Goal: Transaction & Acquisition: Obtain resource

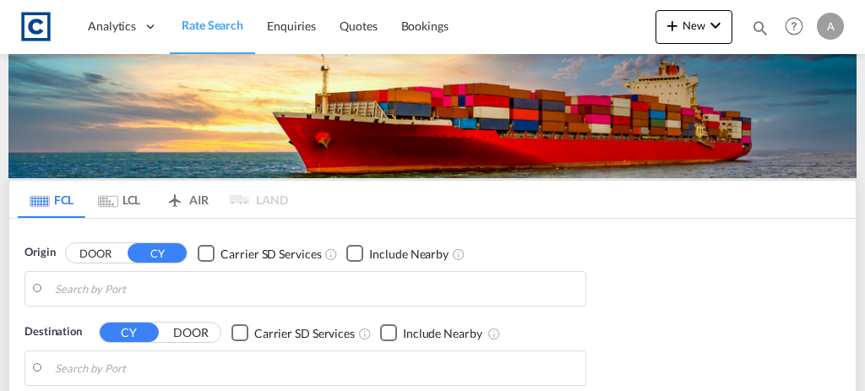
type input "GB-NG2, [GEOGRAPHIC_DATA]"
type input "Sohar, OMSOH"
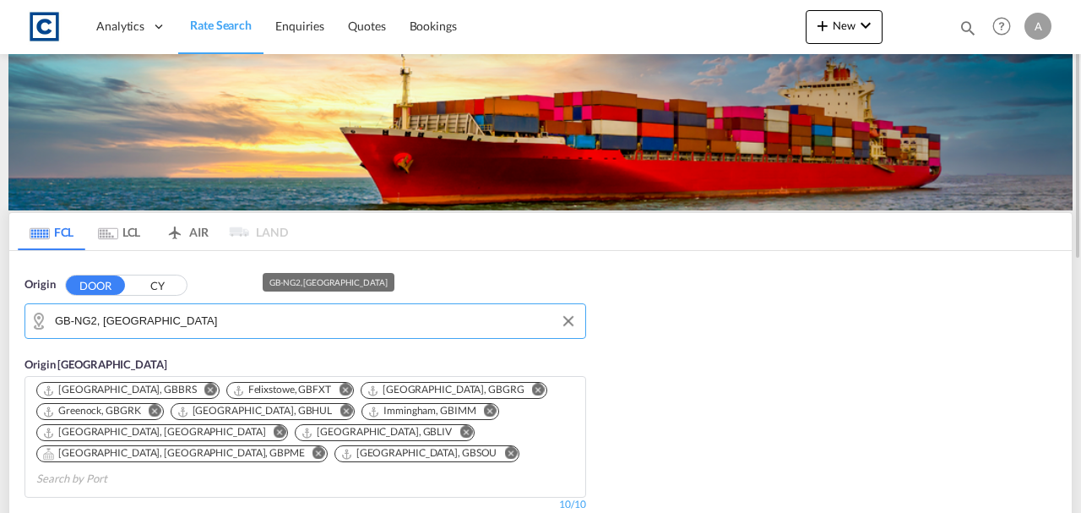
click at [244, 316] on input "GB-NG2, [GEOGRAPHIC_DATA]" at bounding box center [316, 320] width 522 height 25
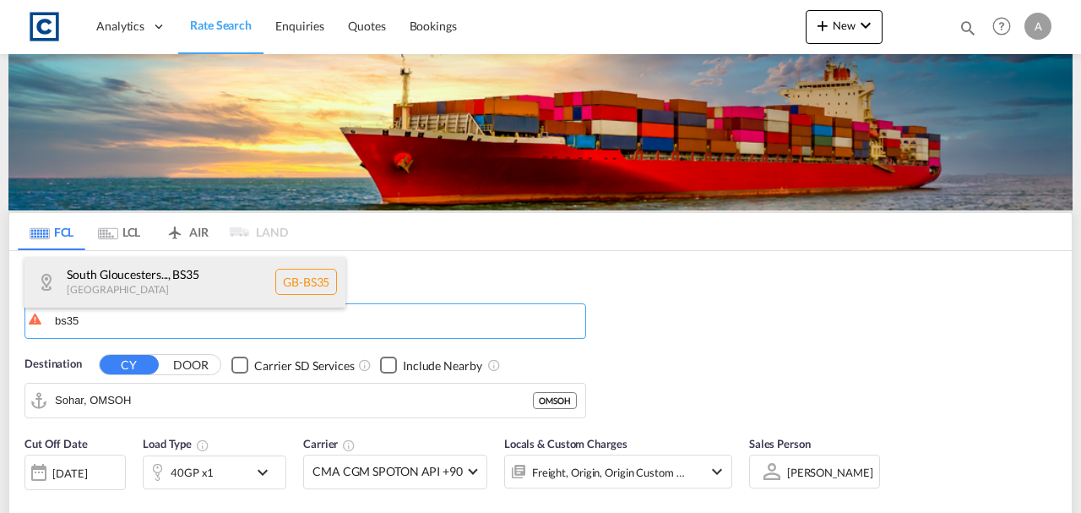
click at [155, 271] on div "South Gloucesters... , BS35 [GEOGRAPHIC_DATA] [GEOGRAPHIC_DATA]-BS35" at bounding box center [184, 282] width 321 height 51
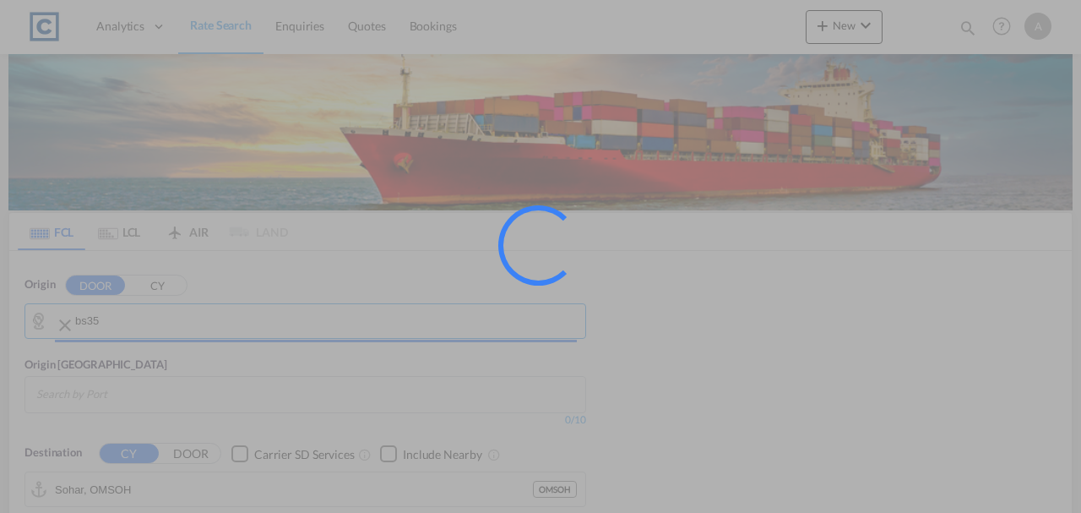
type input "GB-BS35, [GEOGRAPHIC_DATA]"
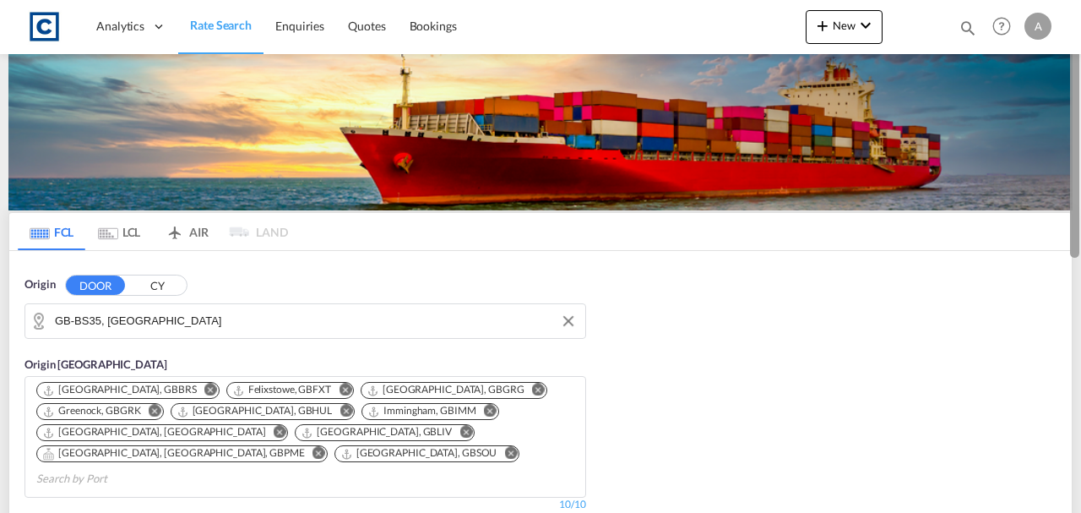
drag, startPoint x: 1080, startPoint y: 196, endPoint x: 1080, endPoint y: 258, distance: 62.5
click at [864, 258] on div at bounding box center [1079, 256] width 3 height 506
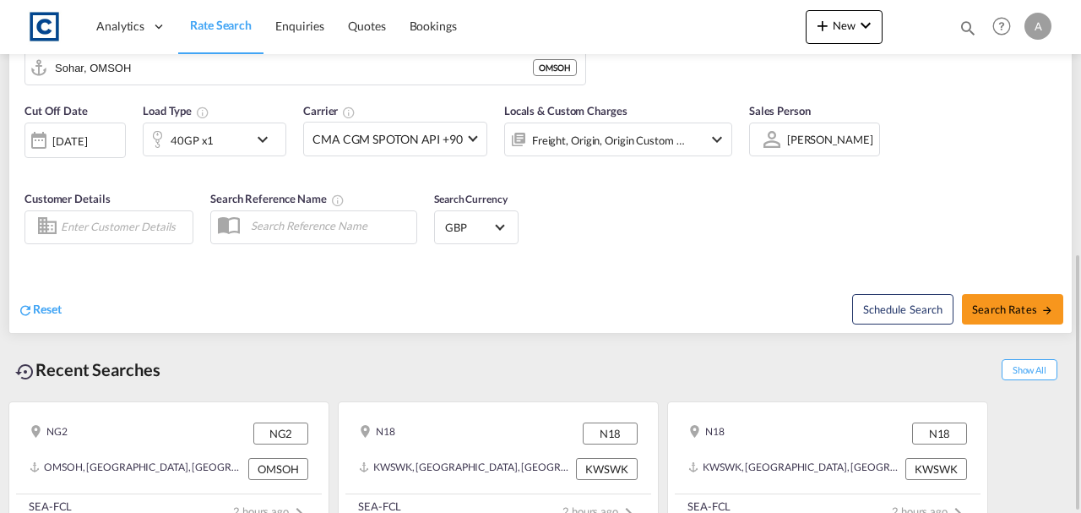
drag, startPoint x: 1079, startPoint y: 261, endPoint x: 1072, endPoint y: 228, distance: 33.8
drag, startPoint x: 1072, startPoint y: 228, endPoint x: 1080, endPoint y: 125, distance: 103.4
click at [864, 125] on div at bounding box center [1079, 256] width 3 height 506
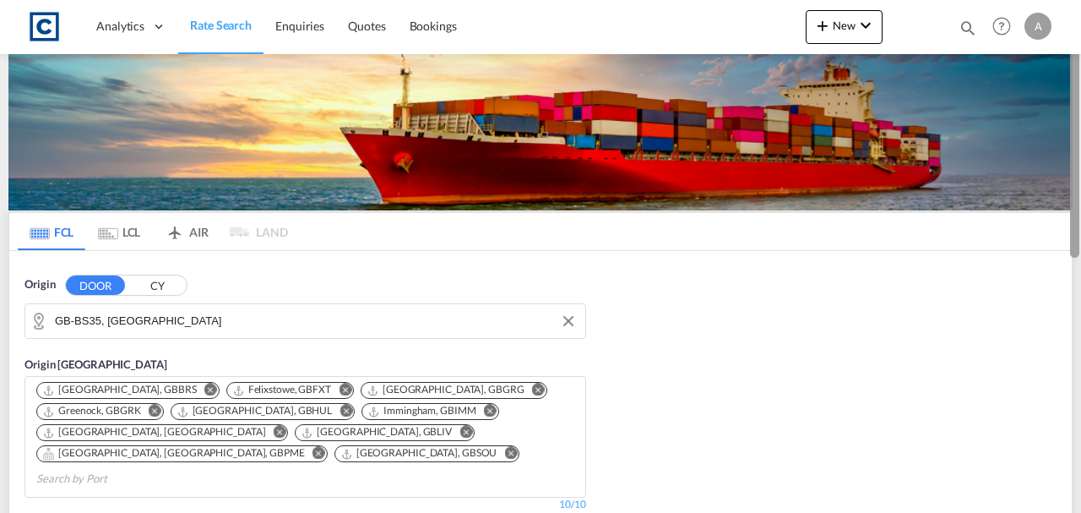
drag, startPoint x: 1079, startPoint y: 248, endPoint x: 1080, endPoint y: 284, distance: 35.5
click at [864, 284] on div at bounding box center [1079, 256] width 3 height 506
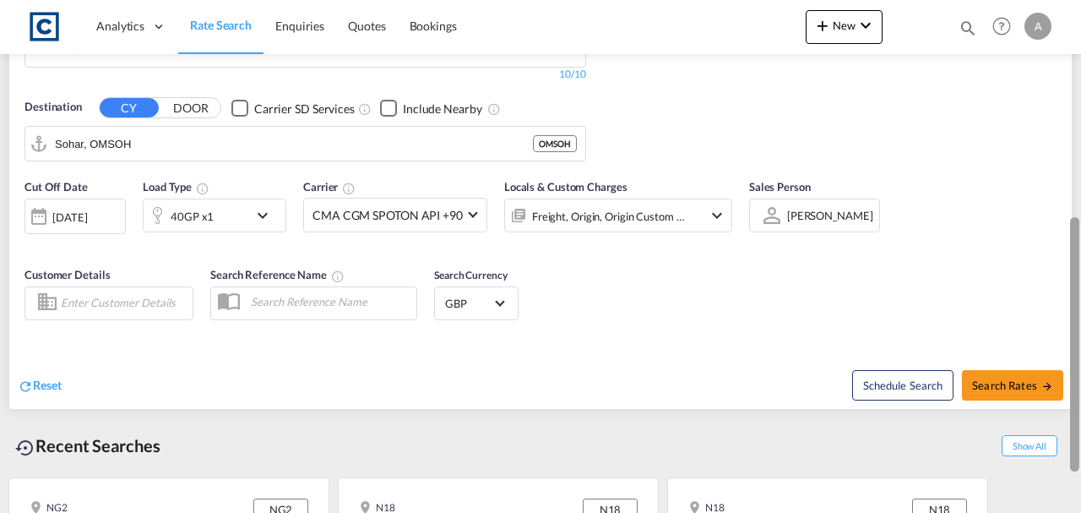
scroll to position [405, 0]
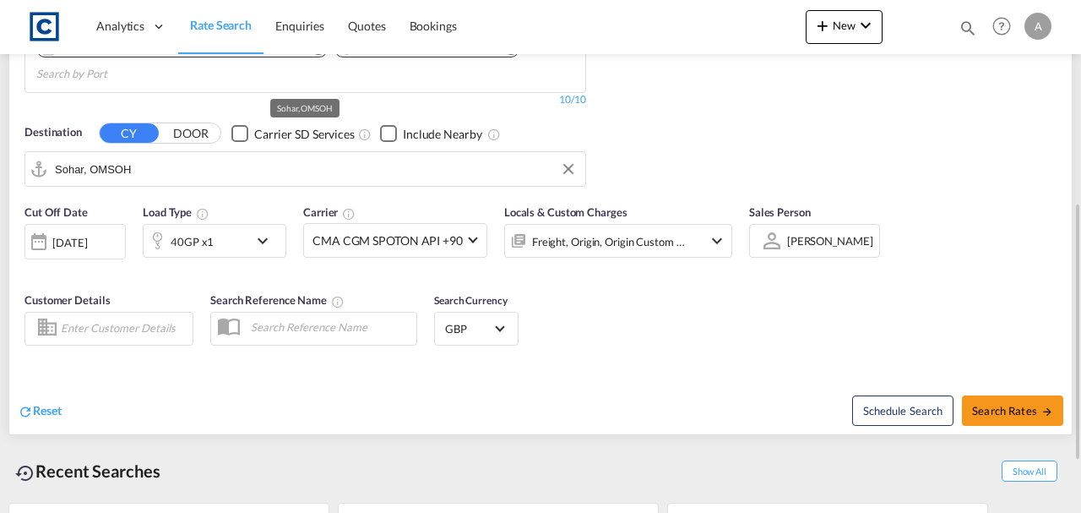
click at [241, 157] on input "Sohar, OMSOH" at bounding box center [316, 168] width 522 height 25
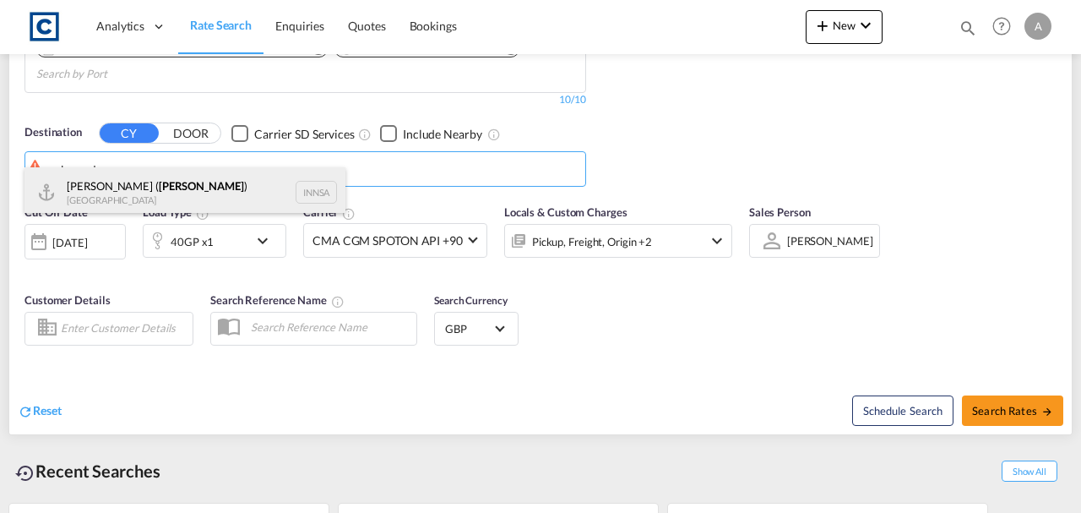
click at [205, 189] on div "[PERSON_NAME] ( [GEOGRAPHIC_DATA] ) [GEOGRAPHIC_DATA] [GEOGRAPHIC_DATA]" at bounding box center [184, 192] width 321 height 51
type input "[PERSON_NAME] ([PERSON_NAME]), [GEOGRAPHIC_DATA]"
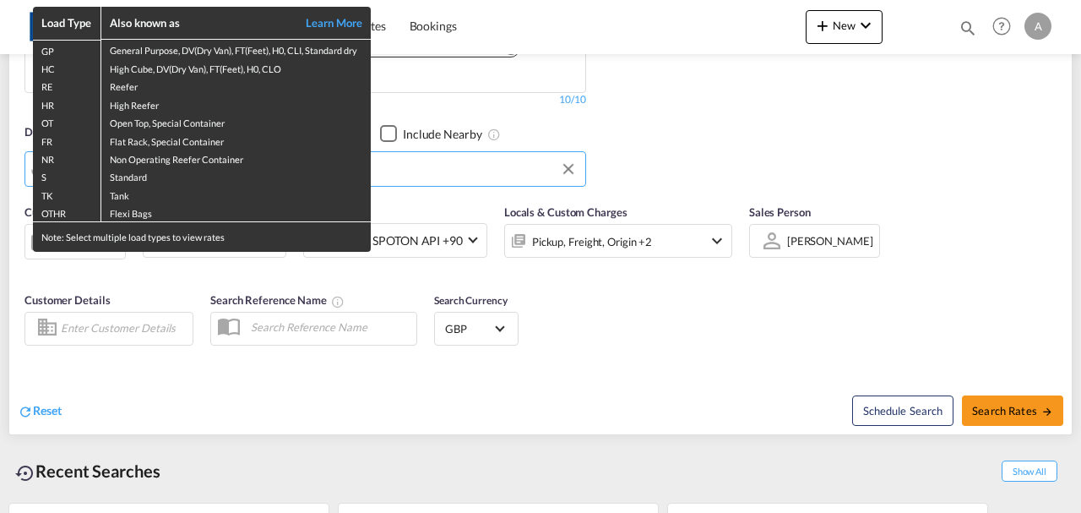
click at [593, 326] on div "Load Type Also known as Learn More GP General Purpose, DV(Dry Van), FT(Feet), H…" at bounding box center [540, 256] width 1081 height 513
click at [193, 266] on div "Load Type Also known as Learn More GP General Purpose, DV(Dry Van), FT(Feet), H…" at bounding box center [540, 256] width 1081 height 513
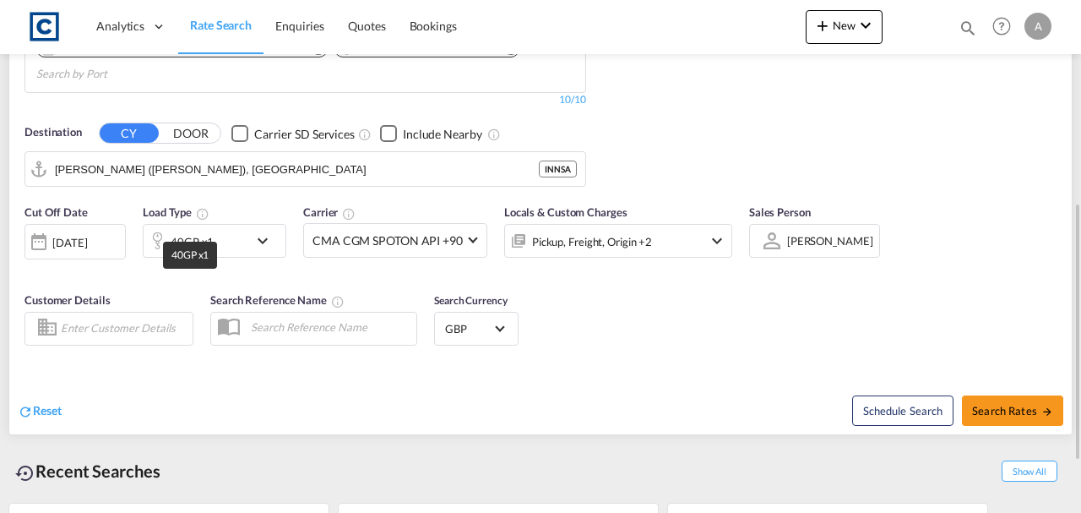
click at [182, 230] on div "40GP x1" at bounding box center [192, 242] width 43 height 24
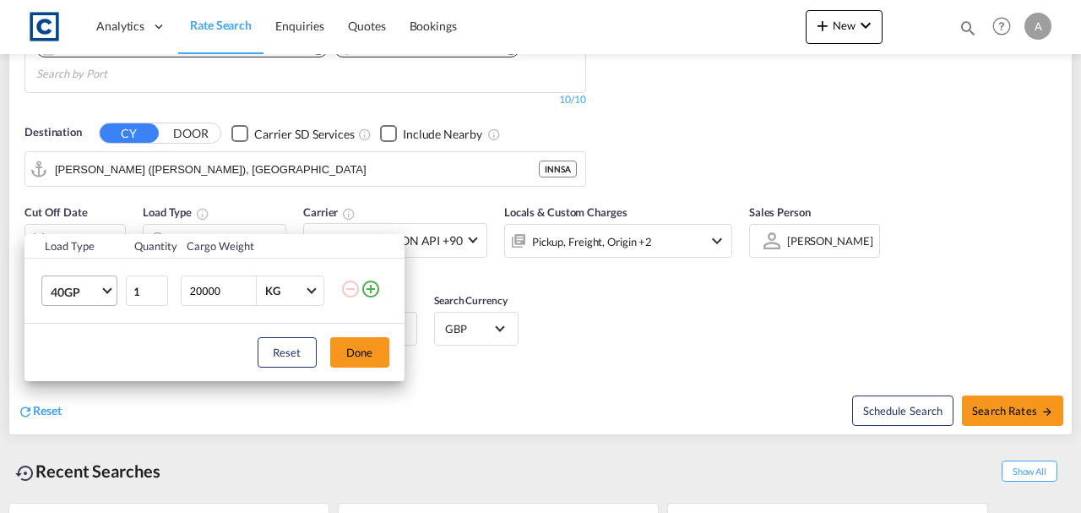
click at [68, 290] on span "40GP" at bounding box center [75, 292] width 49 height 17
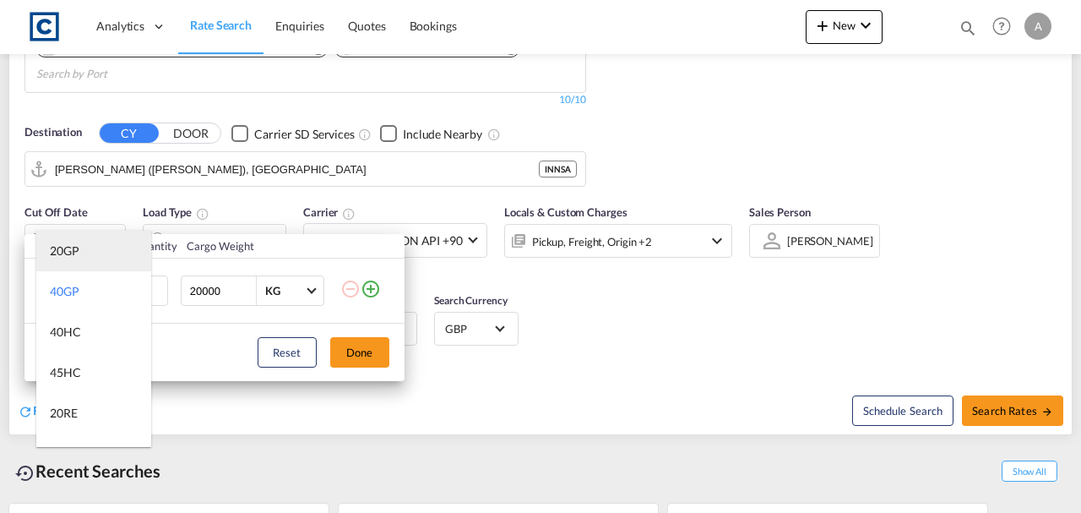
click at [62, 253] on div "20GP" at bounding box center [65, 250] width 30 height 17
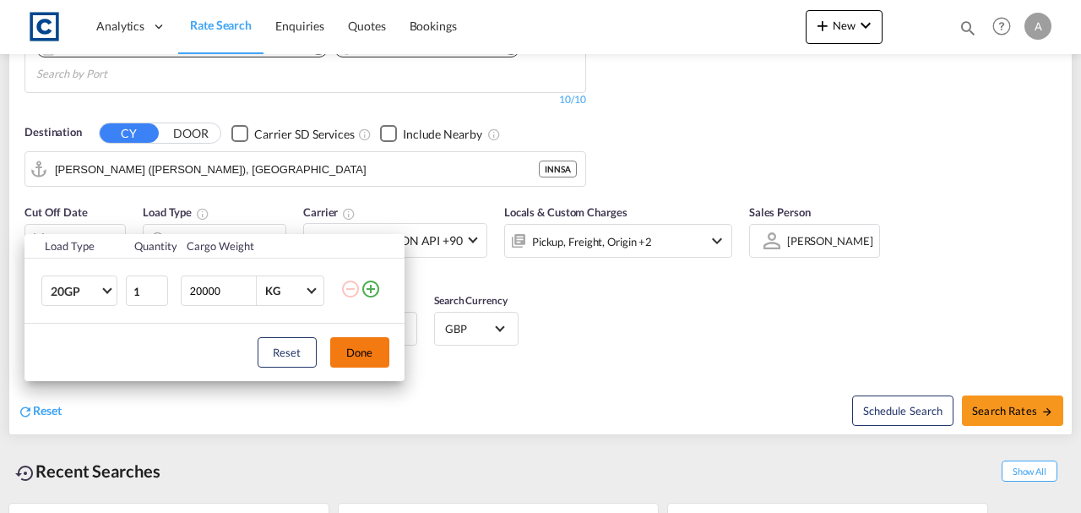
click at [351, 345] on button "Done" at bounding box center [359, 352] width 59 height 30
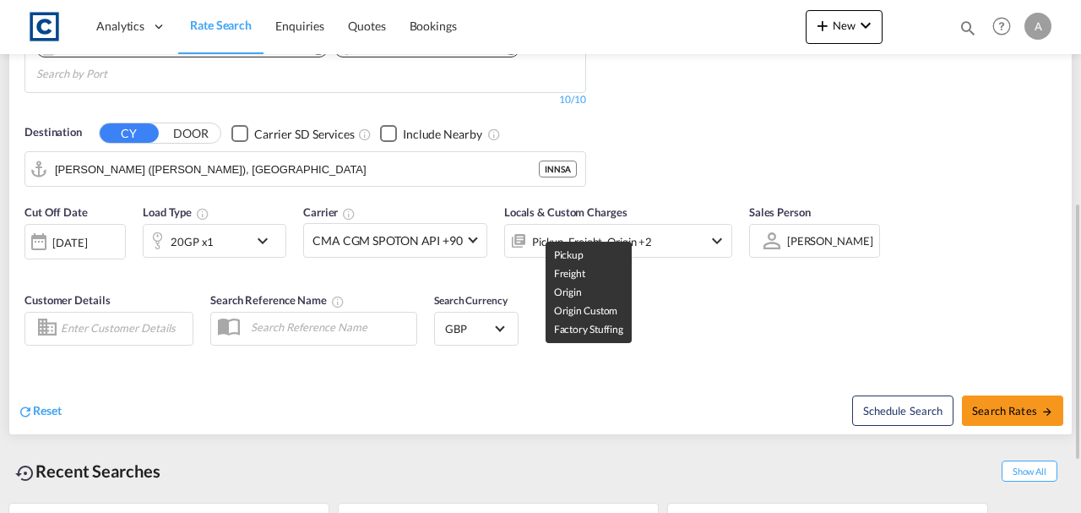
click at [622, 230] on div "Pickup, Freight, Origin +2" at bounding box center [592, 242] width 120 height 24
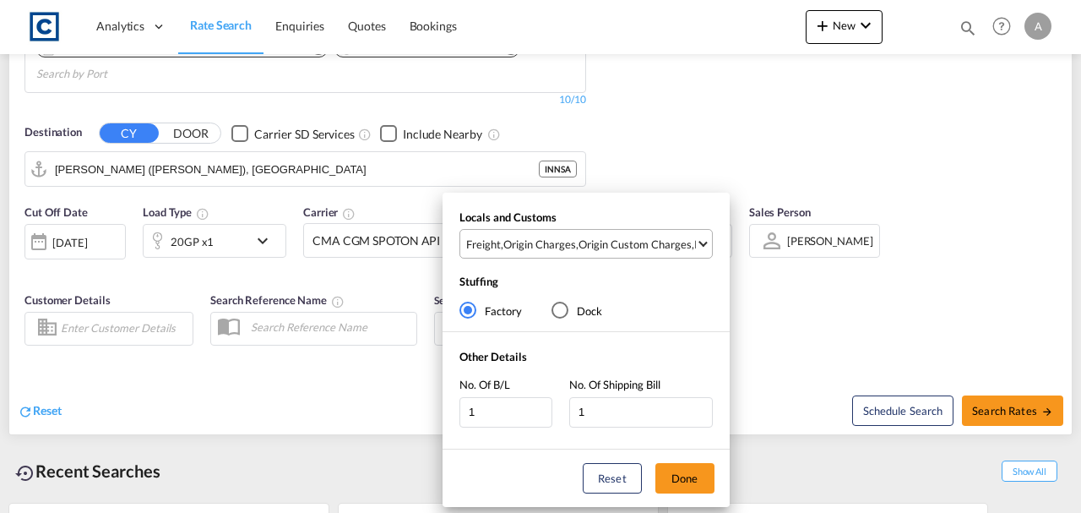
click at [640, 252] on md-select-value "Freight , Origin Charges , Origin Custom Charges , Pickup Charges" at bounding box center [587, 244] width 247 height 28
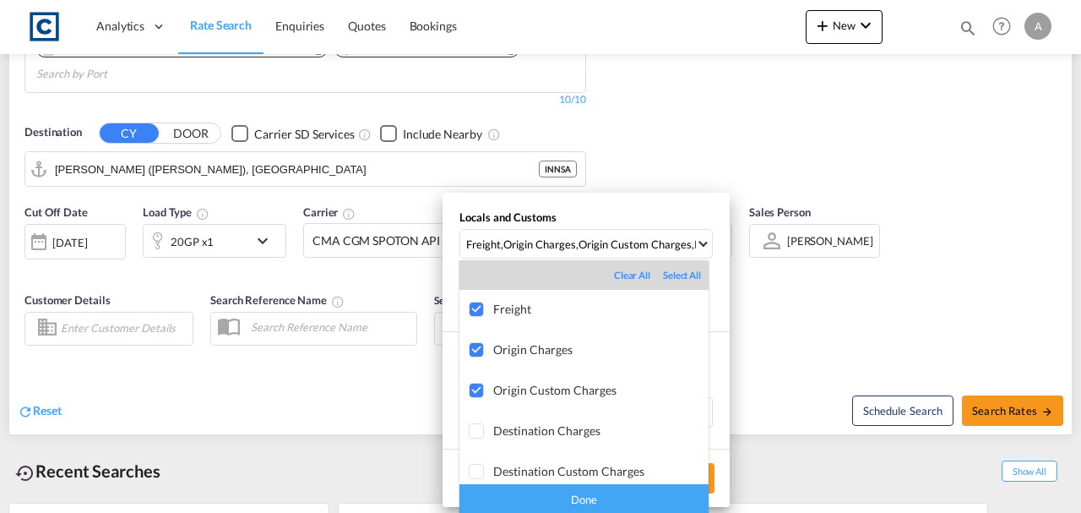
click at [651, 390] on div "Done" at bounding box center [583, 499] width 249 height 30
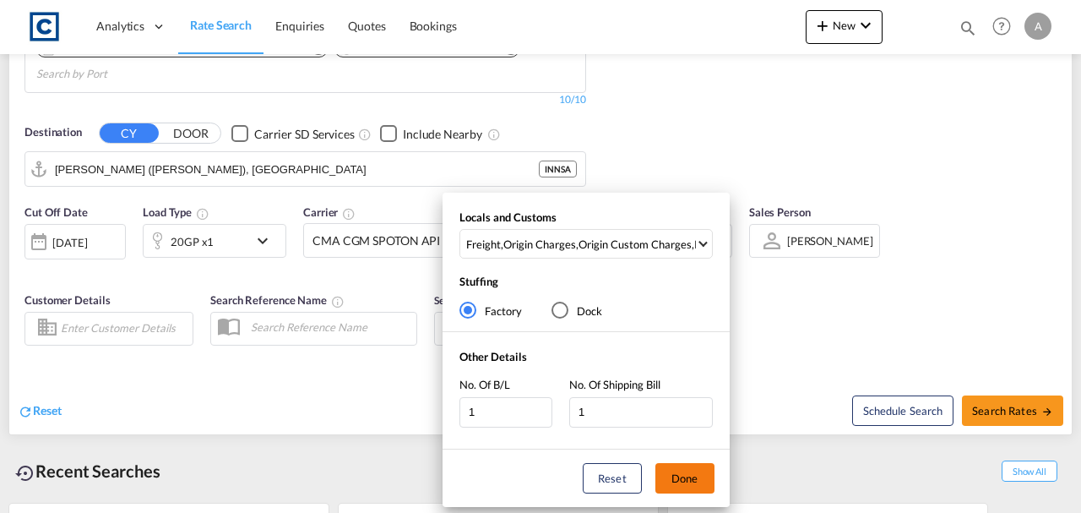
click at [686, 390] on button "Done" at bounding box center [684, 478] width 59 height 30
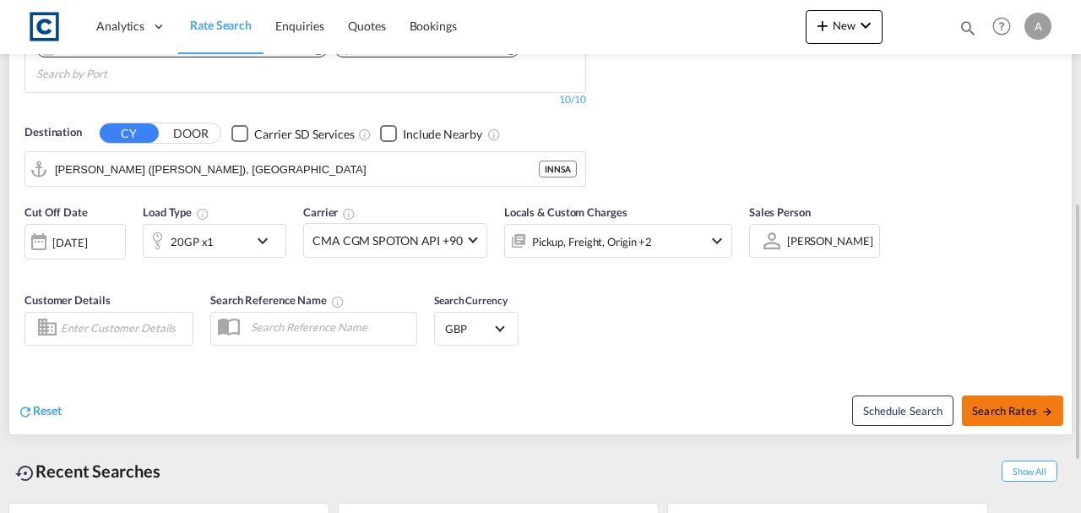
click at [864, 390] on button "Search Rates" at bounding box center [1012, 410] width 101 height 30
type input "BS35 to INNSA / [DATE]"
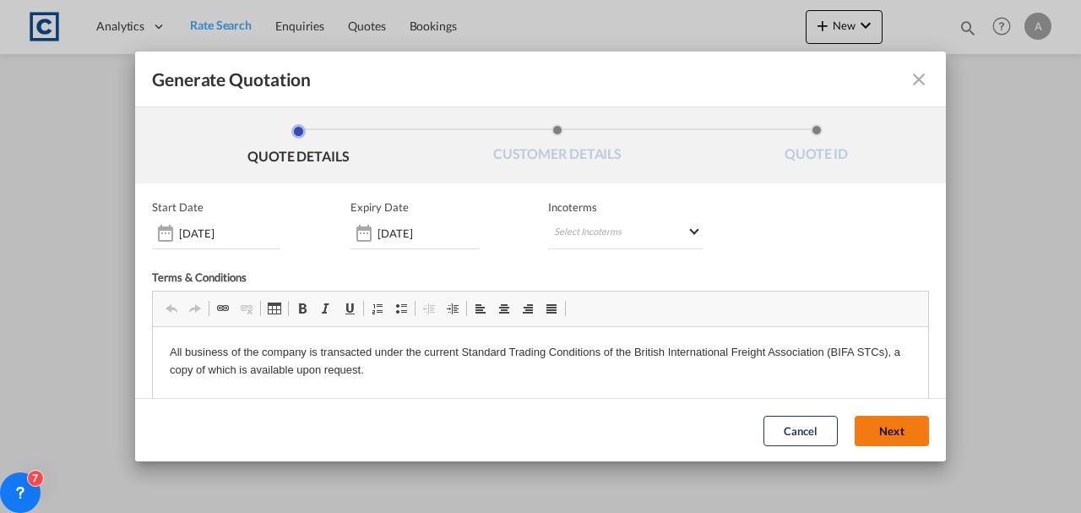
click at [858, 390] on button "Next" at bounding box center [892, 430] width 74 height 30
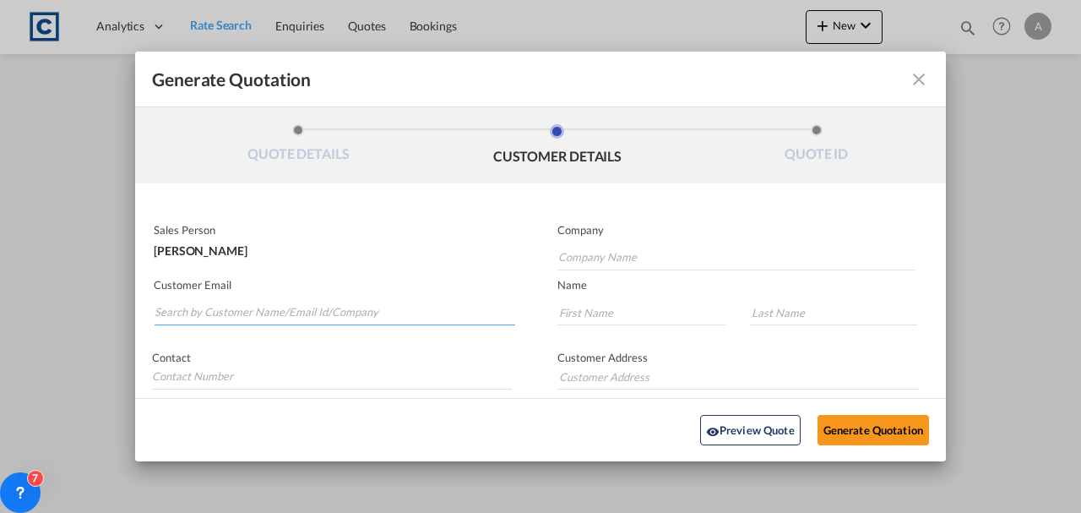
click at [290, 318] on input "Search by Customer Name/Email Id/Company" at bounding box center [335, 312] width 361 height 25
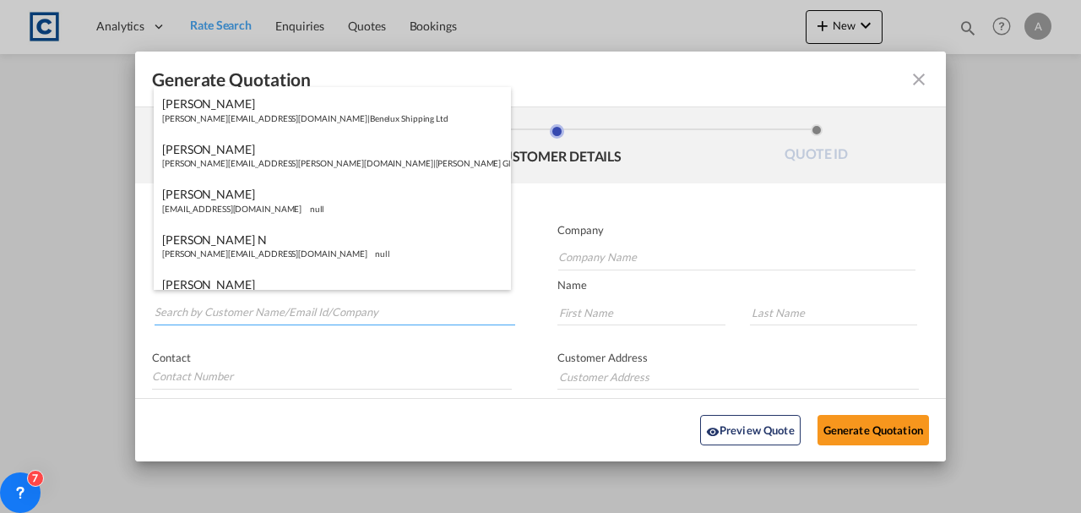
paste input "[EMAIL_ADDRESS][DOMAIN_NAME]"
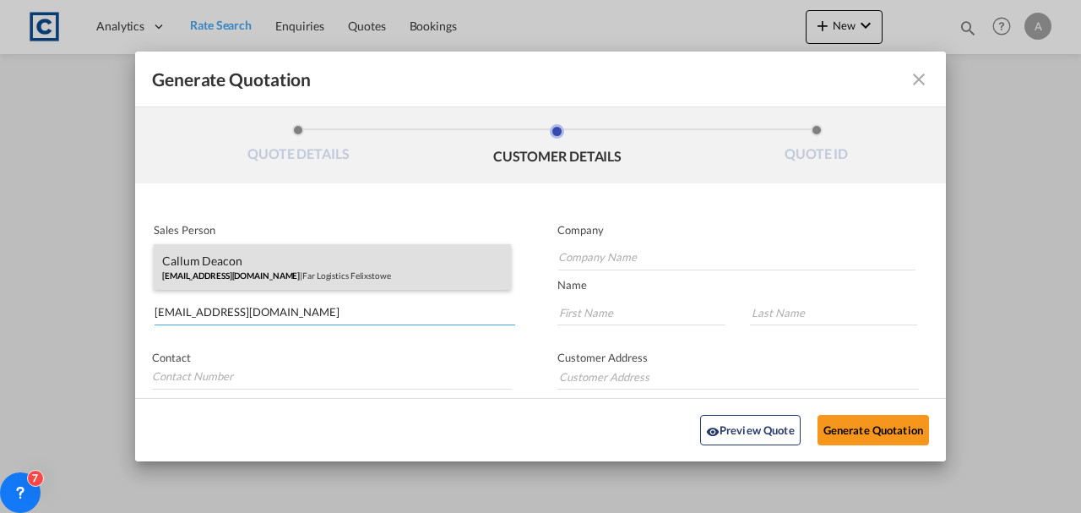
type input "[EMAIL_ADDRESS][DOMAIN_NAME]"
click at [320, 248] on div "Callum Deacon [EMAIL_ADDRESS][DOMAIN_NAME] | Far Logistics Felixstowe" at bounding box center [332, 267] width 357 height 46
type input "Far Logistics Felixstowe"
type input "Callum"
type input "Deacon"
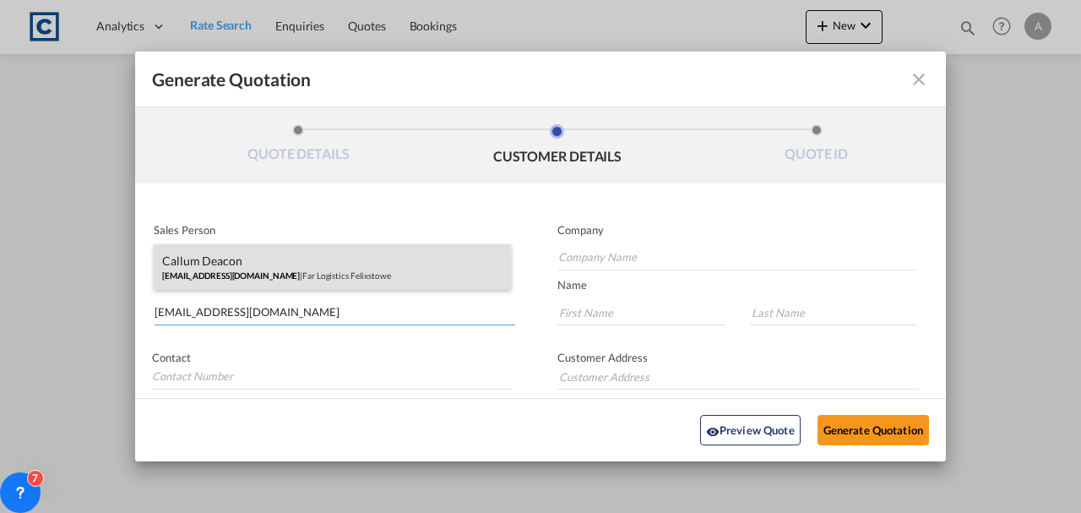
type input "[PHONE_NUMBER]"
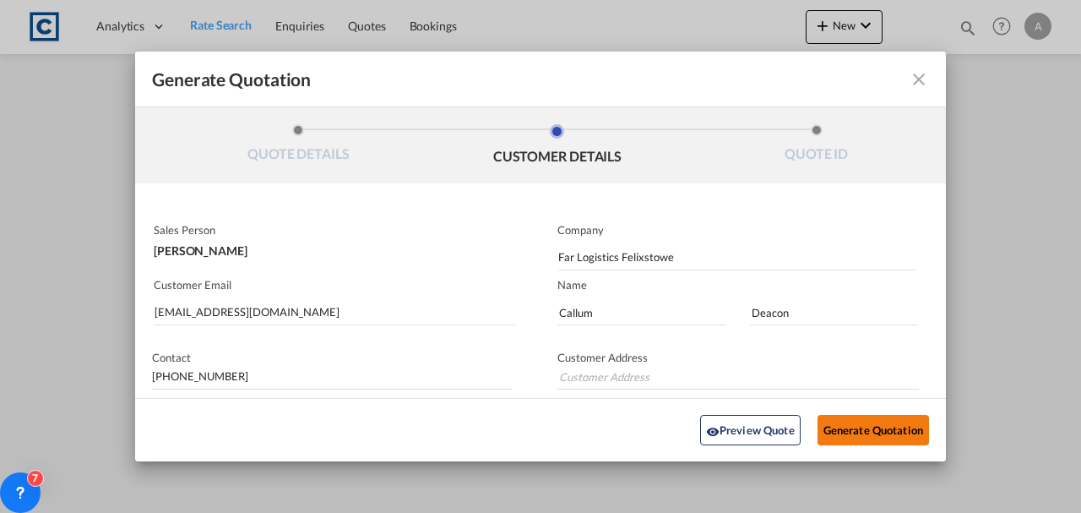
click at [848, 390] on button "Generate Quotation" at bounding box center [872, 430] width 111 height 30
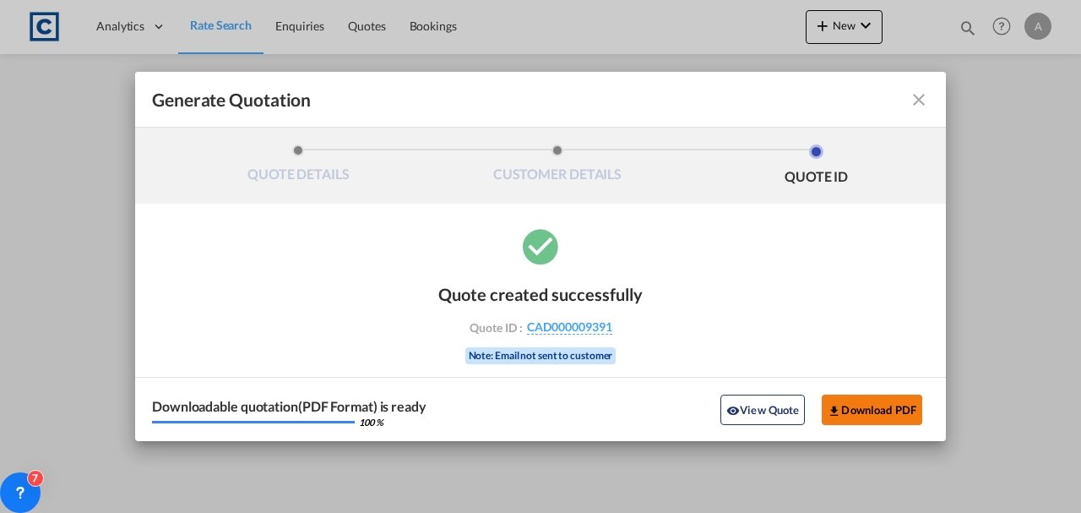
click at [864, 390] on button "Download PDF" at bounding box center [872, 409] width 100 height 30
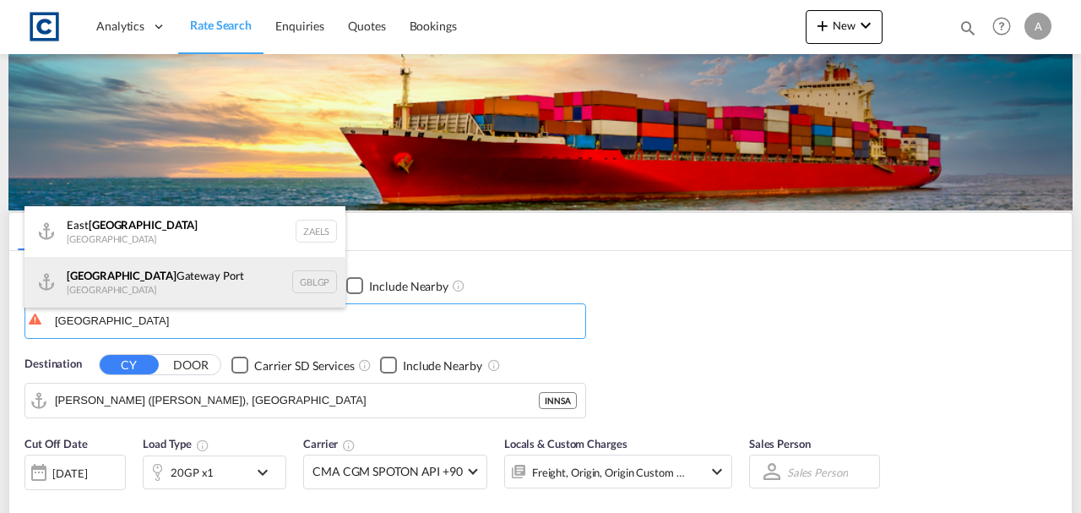
click at [127, 274] on div "[GEOGRAPHIC_DATA] [GEOGRAPHIC_DATA] [GEOGRAPHIC_DATA]" at bounding box center [184, 282] width 321 height 51
type input "[GEOGRAPHIC_DATA], [GEOGRAPHIC_DATA]"
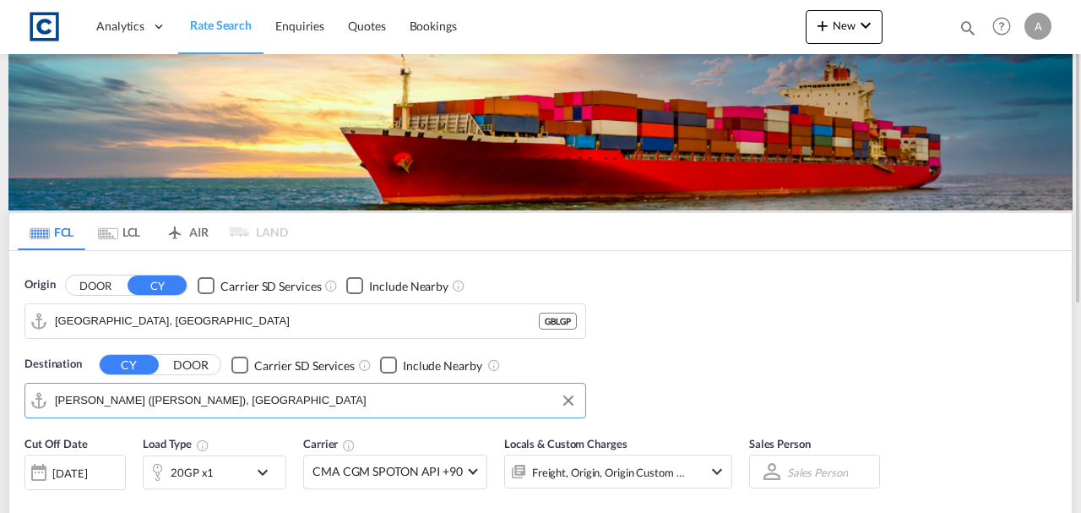
click at [172, 391] on input "[PERSON_NAME] ([PERSON_NAME]), [GEOGRAPHIC_DATA]" at bounding box center [316, 400] width 522 height 25
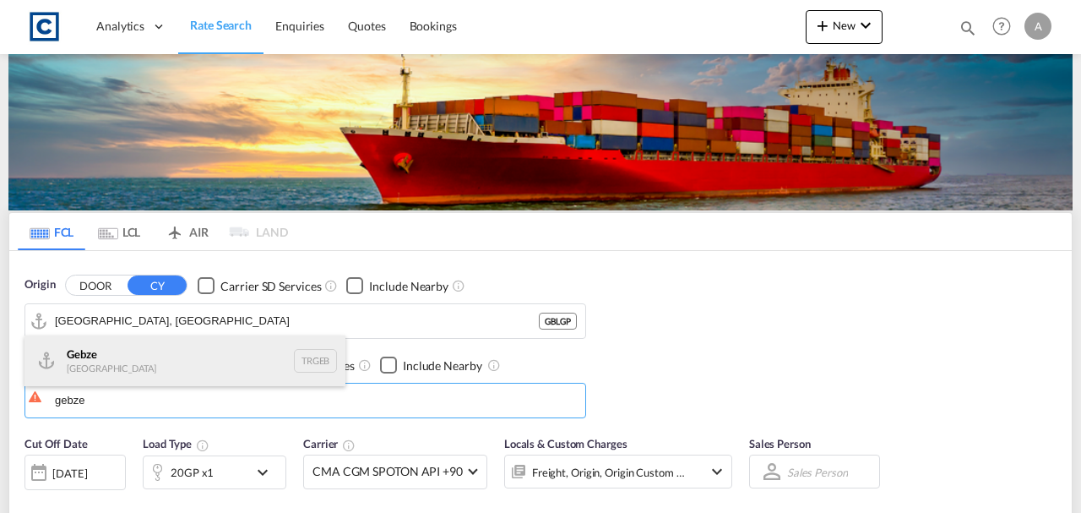
click at [205, 372] on div "Gebze Turkey TRGEB" at bounding box center [184, 360] width 321 height 51
type input "Gebze, TRGEB"
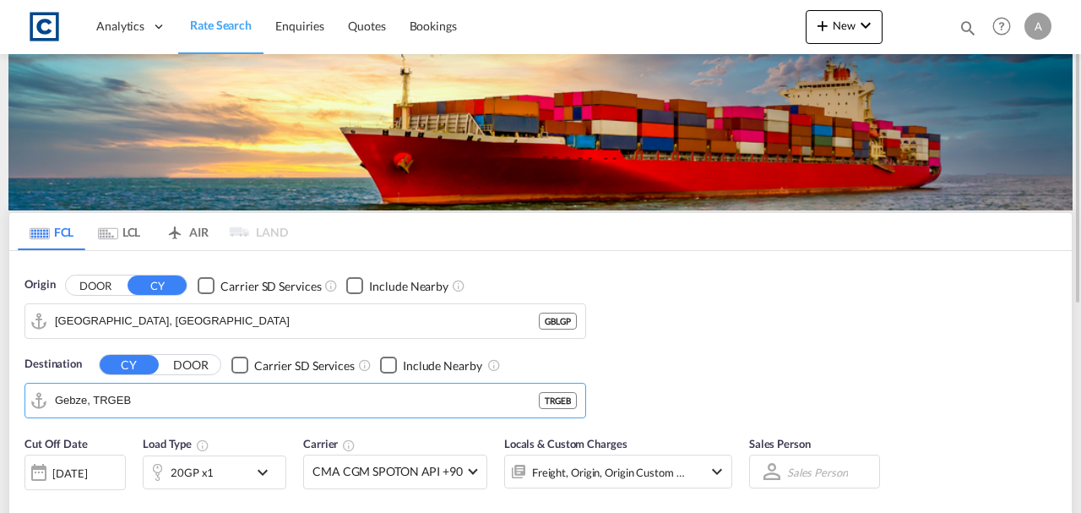
click at [755, 348] on div "Origin DOOR CY Carrier SD Services Include Nearby London Gateway Port, GBLGP GB…" at bounding box center [540, 339] width 1062 height 176
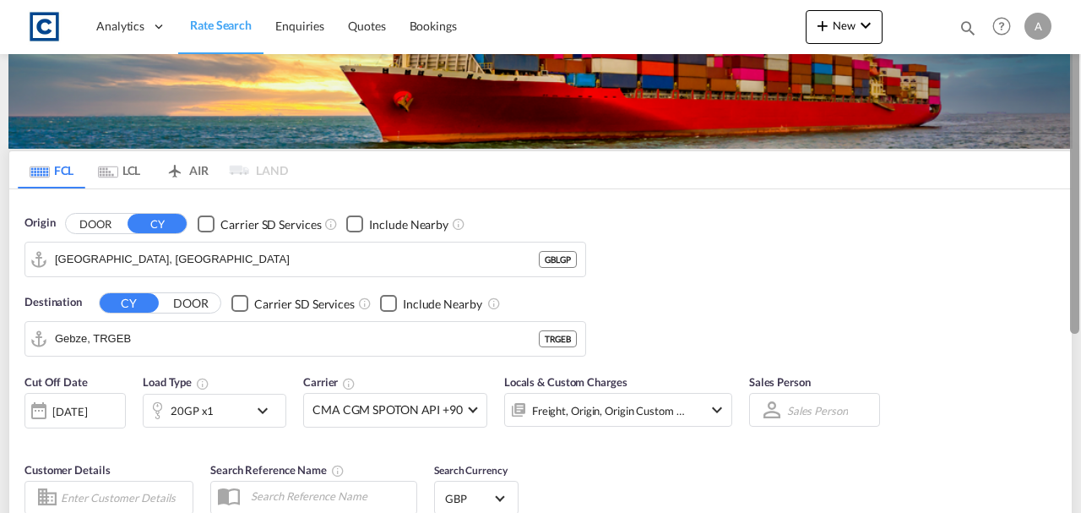
drag, startPoint x: 1077, startPoint y: 124, endPoint x: 1076, endPoint y: 159, distance: 34.6
click at [1076, 159] on div at bounding box center [1074, 184] width 9 height 299
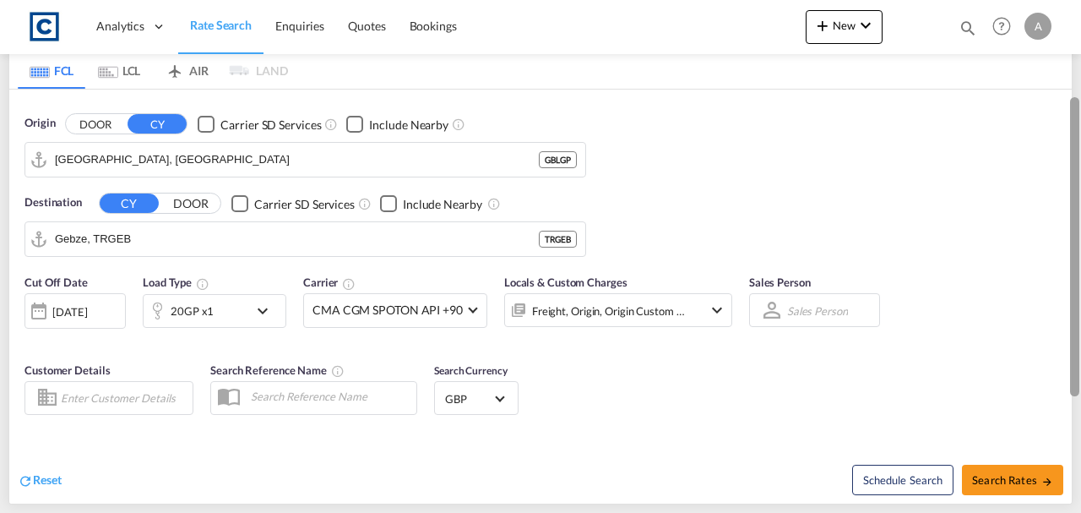
scroll to position [171, 0]
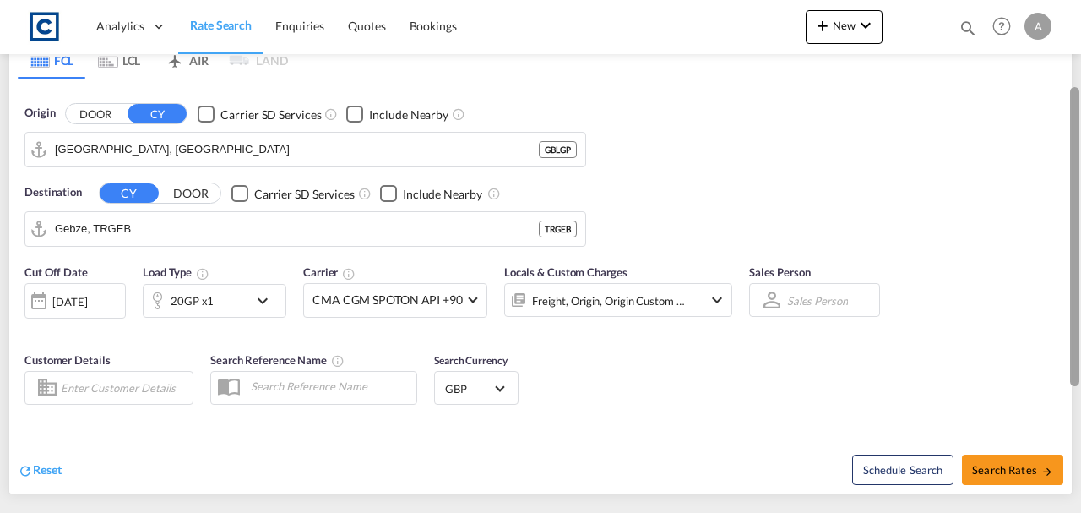
drag, startPoint x: 1074, startPoint y: 162, endPoint x: 1078, endPoint y: 229, distance: 66.8
click at [1078, 229] on div at bounding box center [1074, 236] width 9 height 299
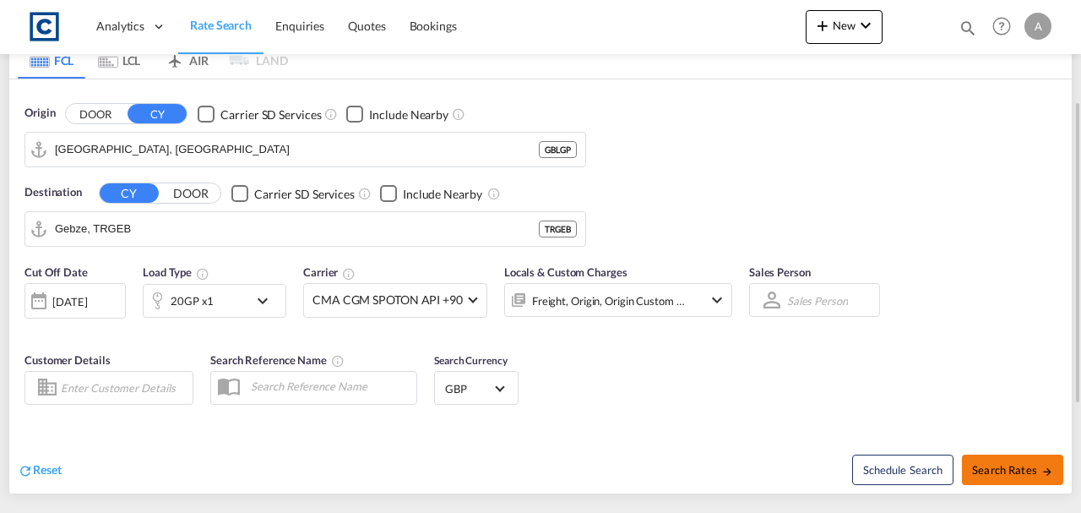
click at [1010, 475] on button "Search Rates" at bounding box center [1012, 469] width 101 height 30
type input "GBLGP to TRGEB / 19 Aug 2025"
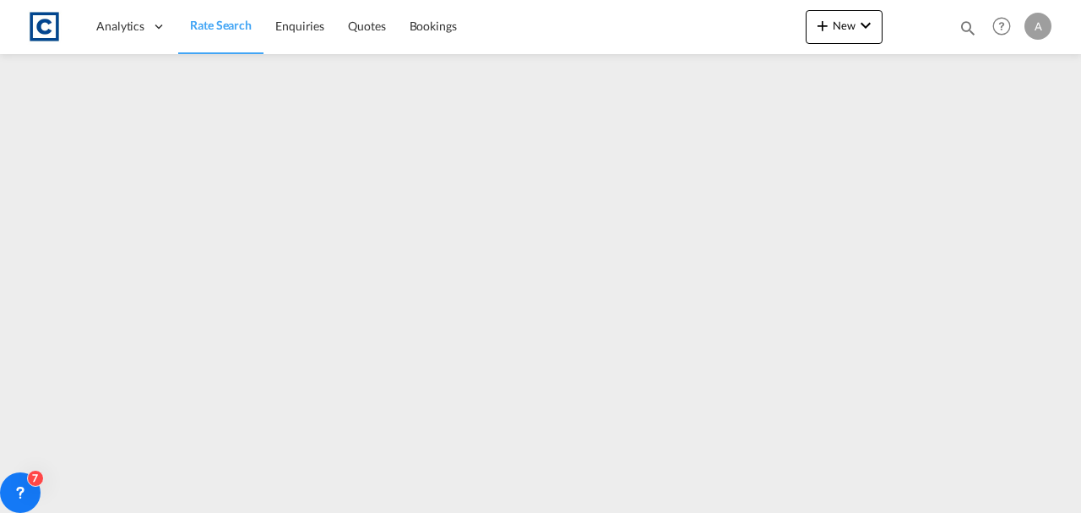
click at [220, 29] on span "Rate Search" at bounding box center [221, 25] width 62 height 14
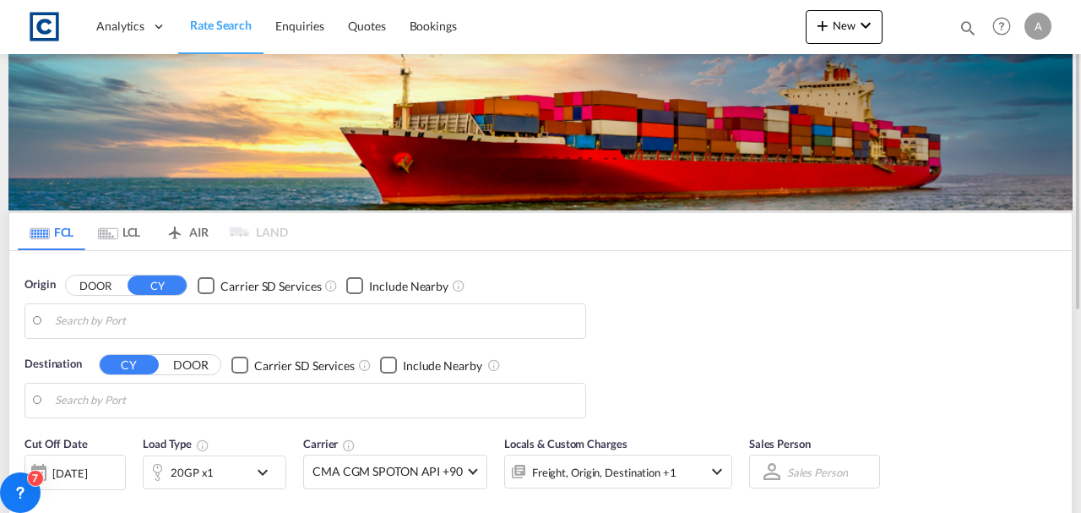
type input "[GEOGRAPHIC_DATA], [GEOGRAPHIC_DATA]"
type input "Gebze, TRGEB"
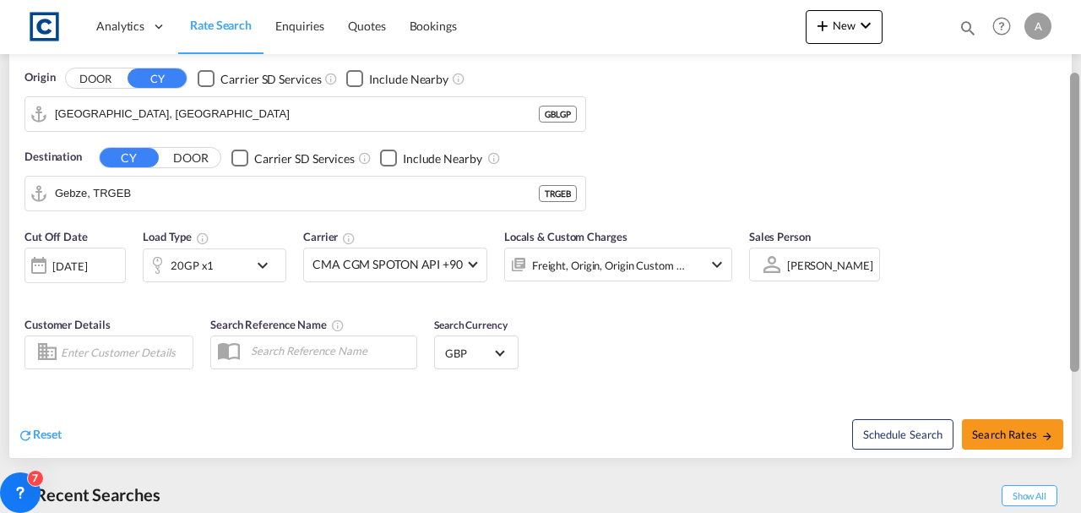
drag, startPoint x: 1074, startPoint y: 153, endPoint x: 1080, endPoint y: 282, distance: 129.3
click at [1080, 282] on div at bounding box center [1079, 224] width 3 height 506
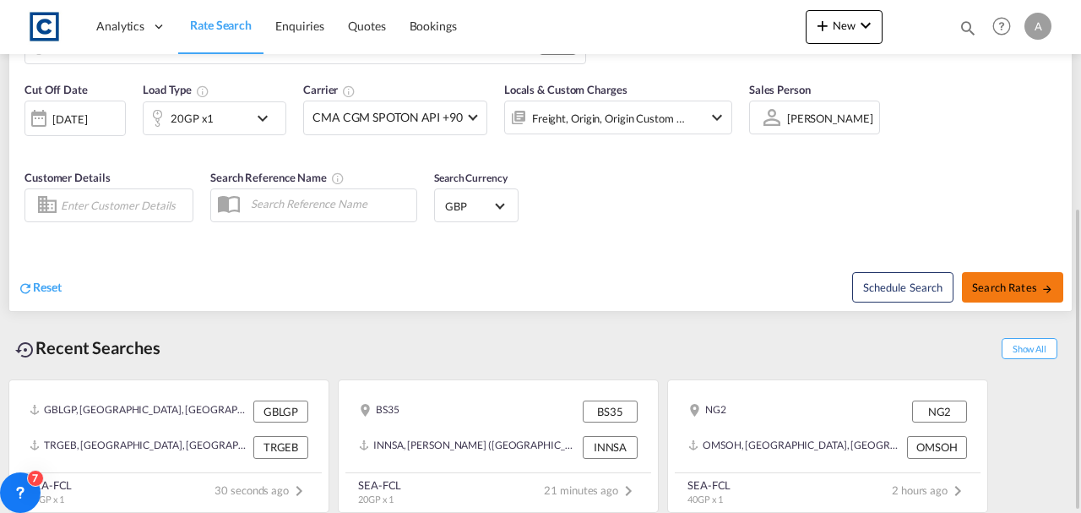
click at [995, 290] on span "Search Rates" at bounding box center [1012, 287] width 81 height 14
type input "GBLGP to TRGEB / 19 Aug 2025"
